Goal: Find specific page/section: Find specific page/section

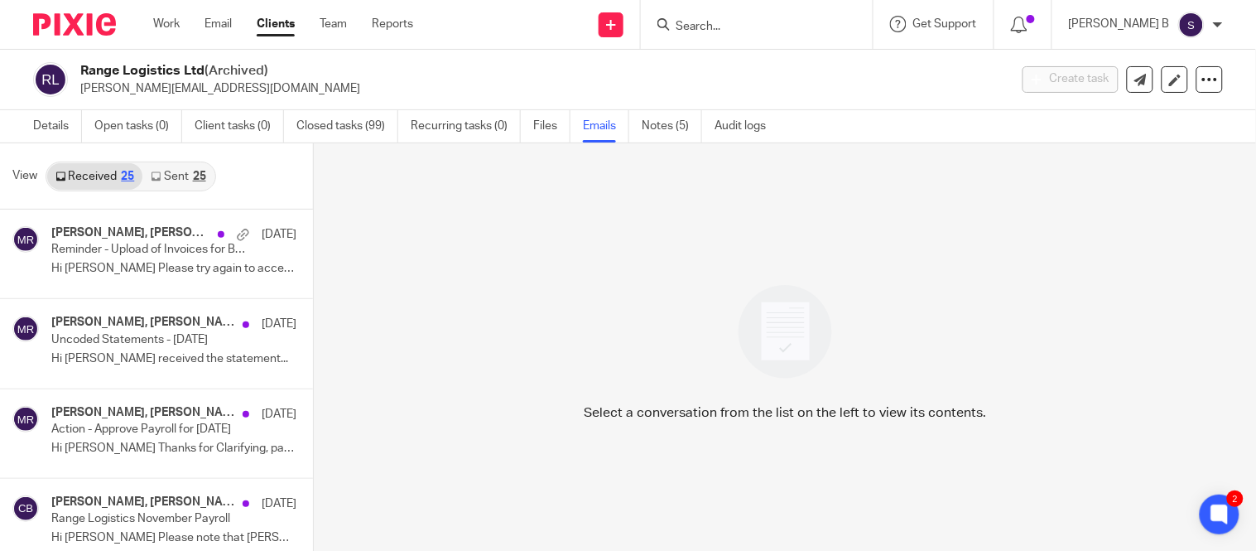
drag, startPoint x: 719, startPoint y: 23, endPoint x: 706, endPoint y: 30, distance: 14.1
click at [718, 23] on input "Search" at bounding box center [748, 27] width 149 height 15
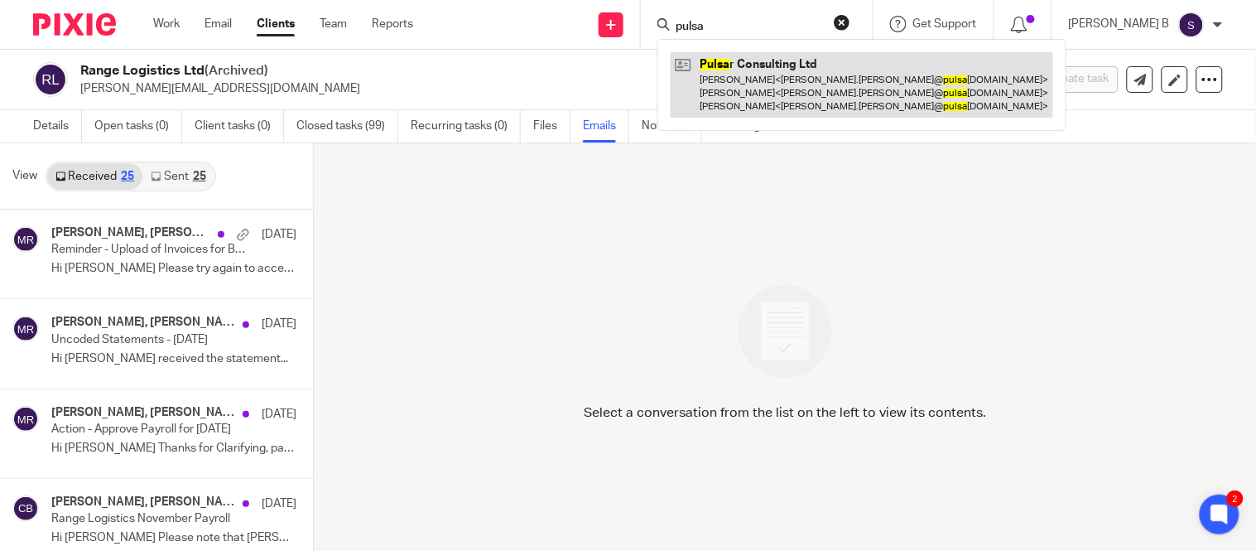
type input "pulsa"
click at [788, 78] on link at bounding box center [862, 84] width 382 height 65
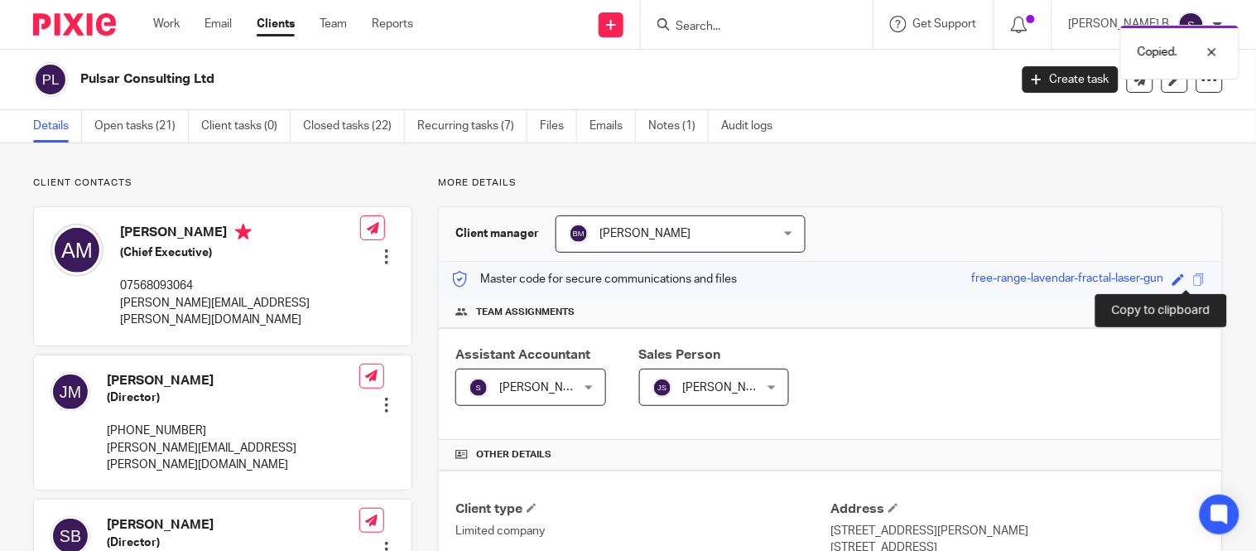
click at [1193, 278] on span at bounding box center [1199, 279] width 12 height 12
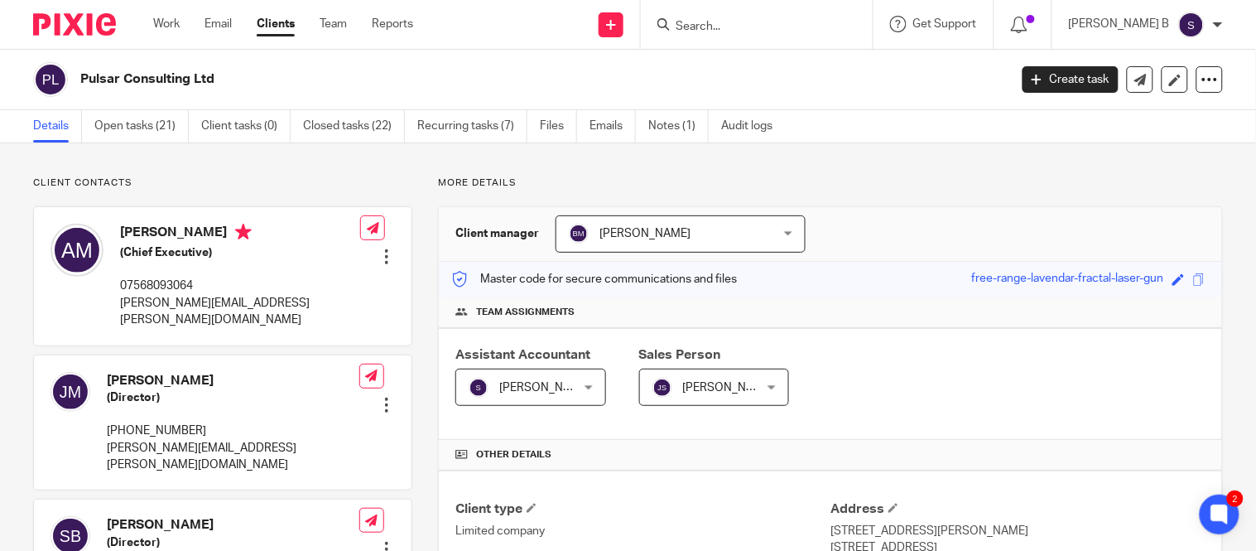
click at [748, 29] on input "Search" at bounding box center [748, 27] width 149 height 15
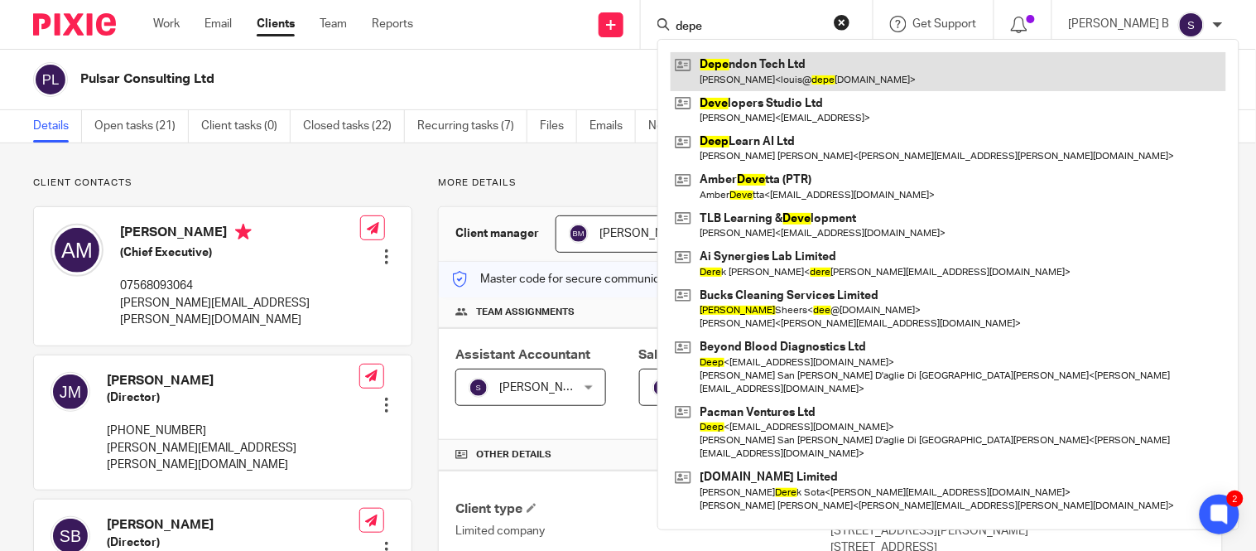
type input "depe"
click at [743, 56] on link at bounding box center [949, 71] width 556 height 38
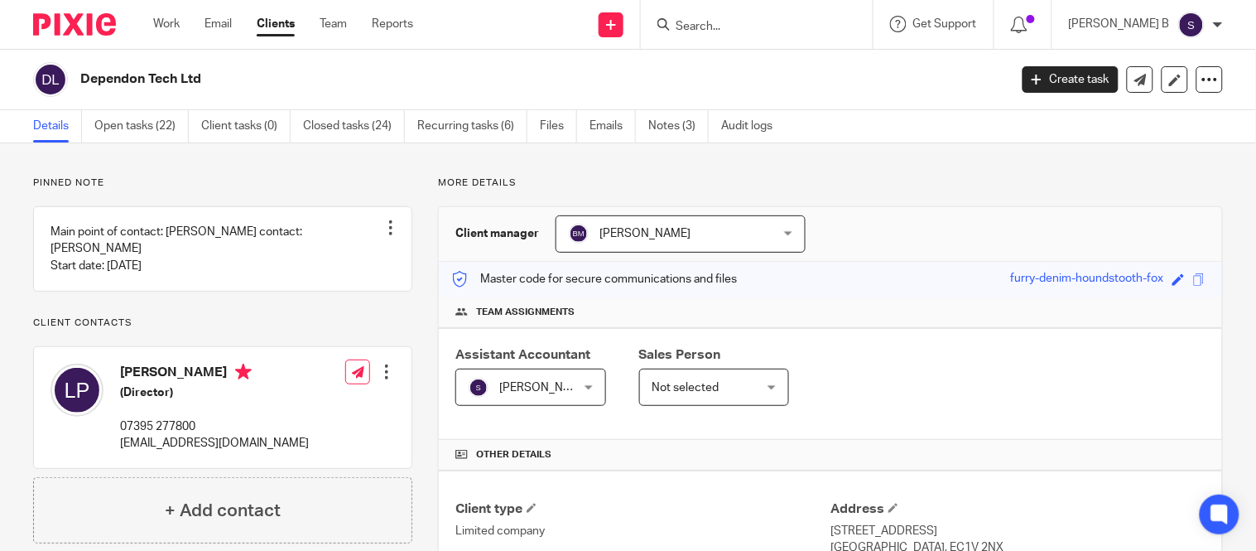
scroll to position [459, 0]
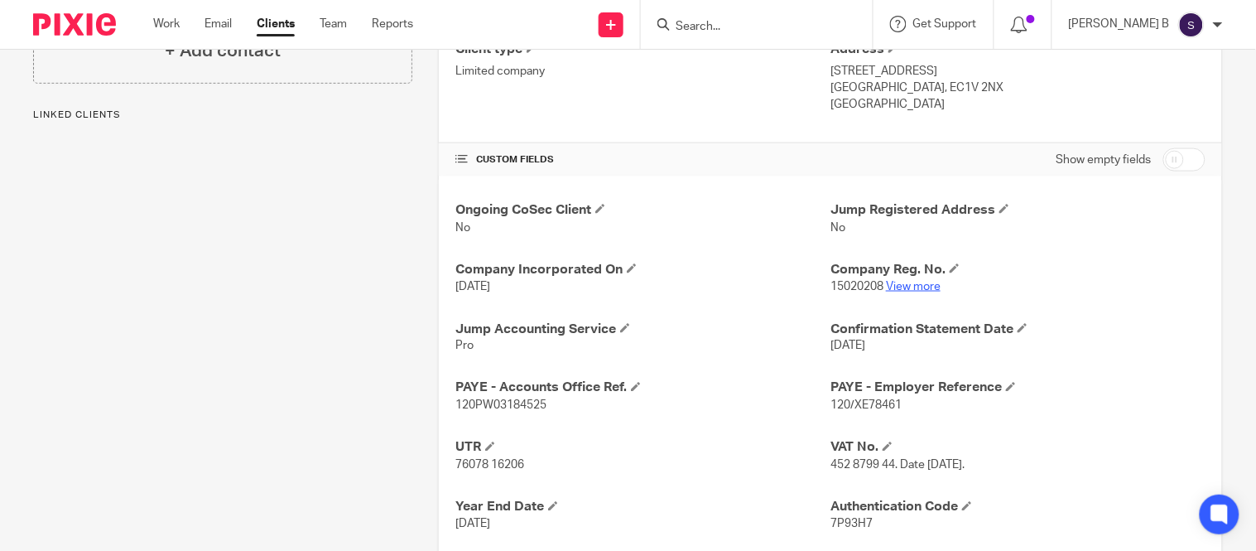
click at [929, 286] on link "View more" at bounding box center [913, 287] width 55 height 12
